Goal: Communication & Community: Answer question/provide support

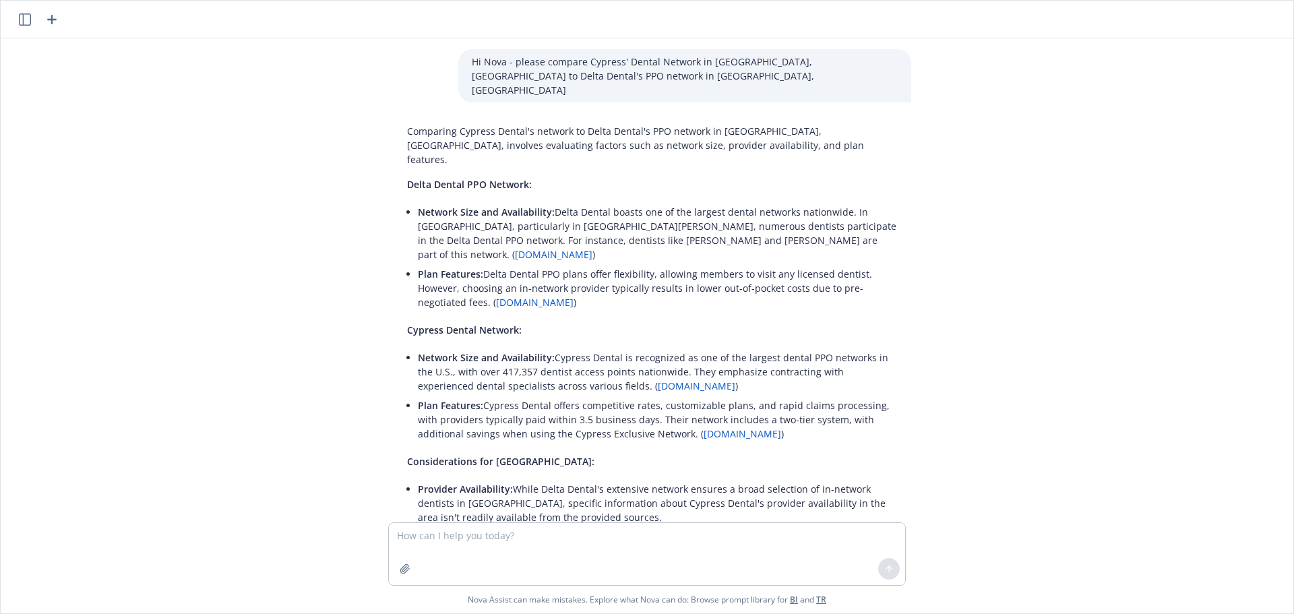
scroll to position [201, 0]
